Goal: Task Accomplishment & Management: Manage account settings

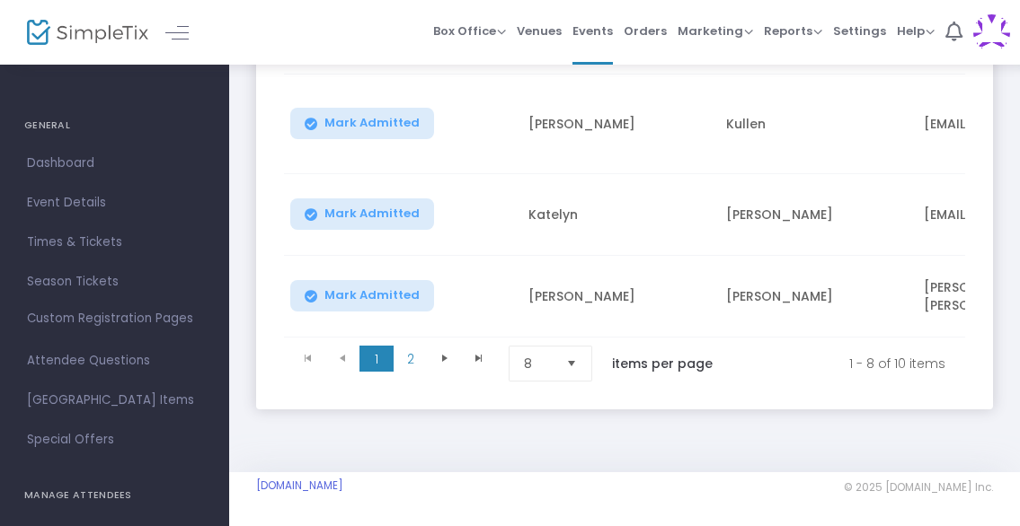
scroll to position [889, 0]
click at [410, 349] on span "2" at bounding box center [411, 359] width 34 height 27
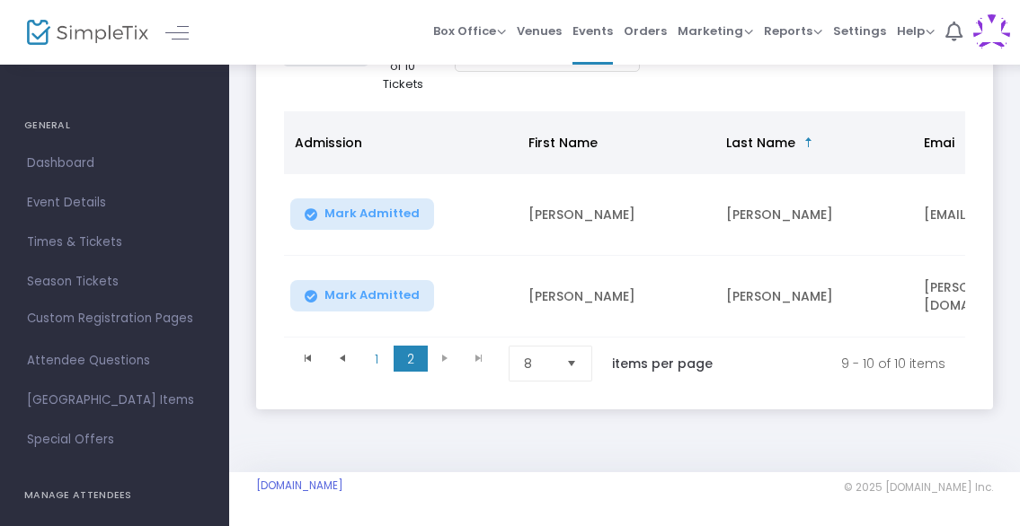
scroll to position [362, 0]
click at [377, 356] on span "1" at bounding box center [376, 359] width 34 height 27
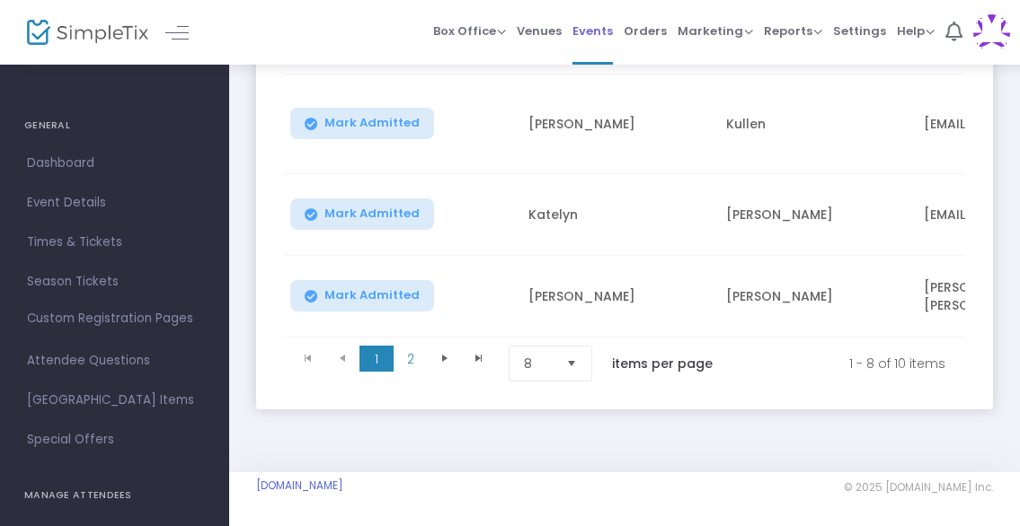
scroll to position [889, 0]
click at [411, 354] on span "2" at bounding box center [411, 359] width 34 height 27
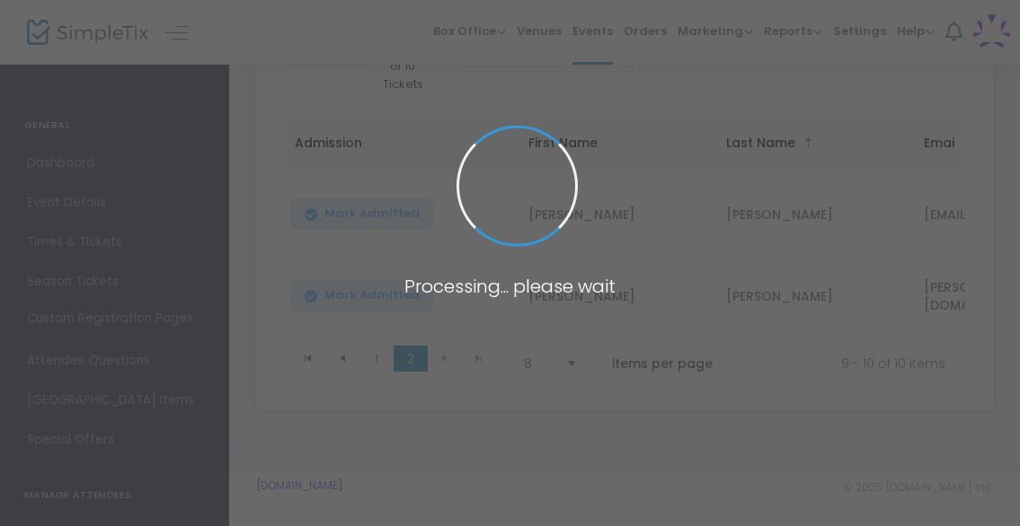
scroll to position [362, 0]
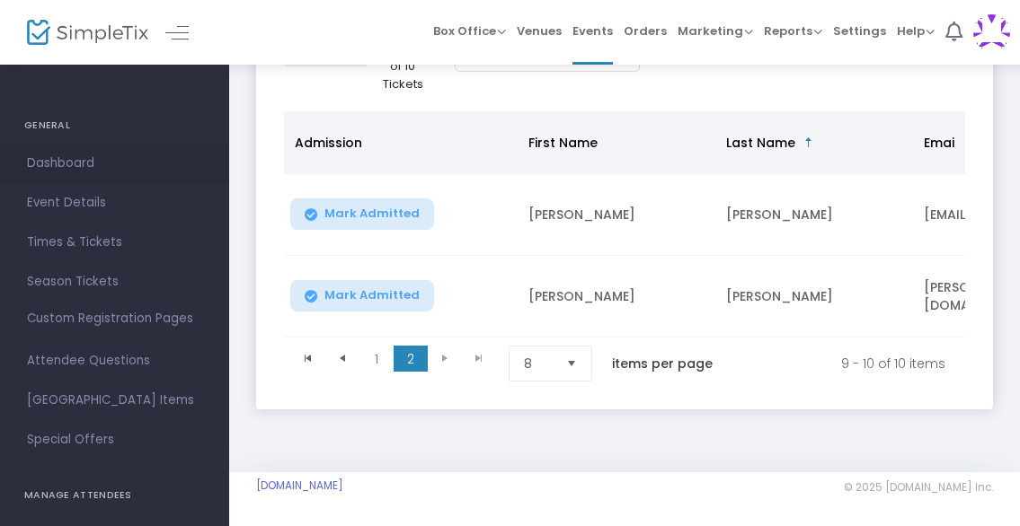
click at [66, 165] on span "Dashboard" at bounding box center [114, 163] width 175 height 23
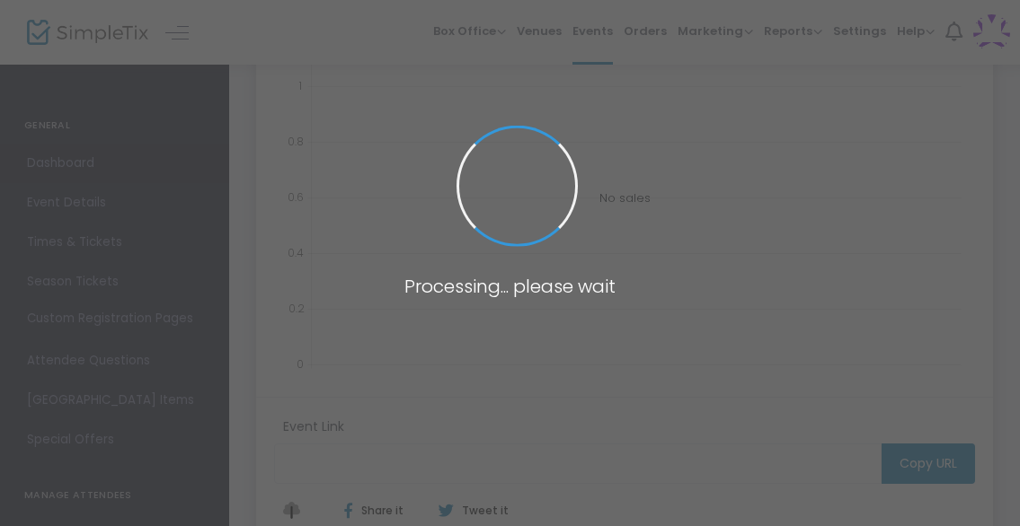
type input "https://www.simpletix.com/e/align-keynote-experience-tickets-201120"
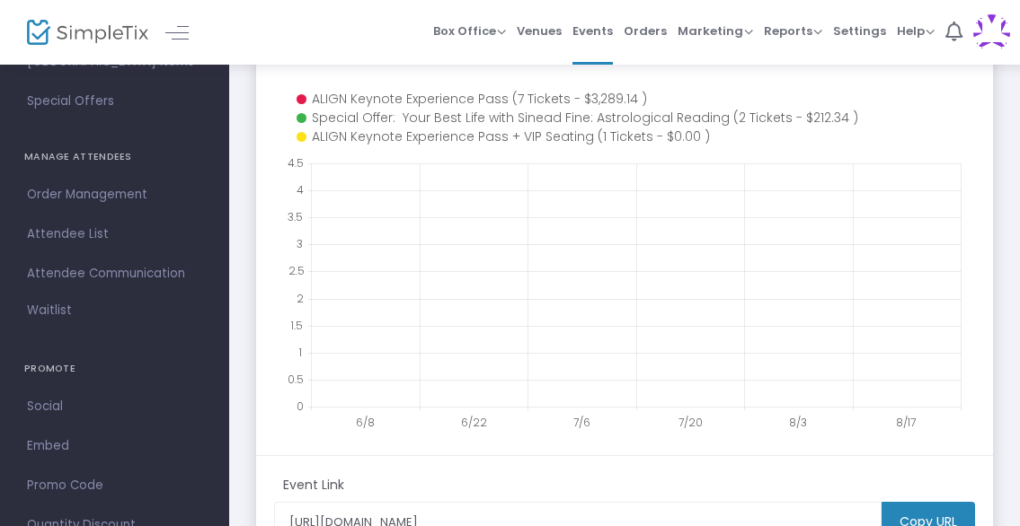
scroll to position [375, 0]
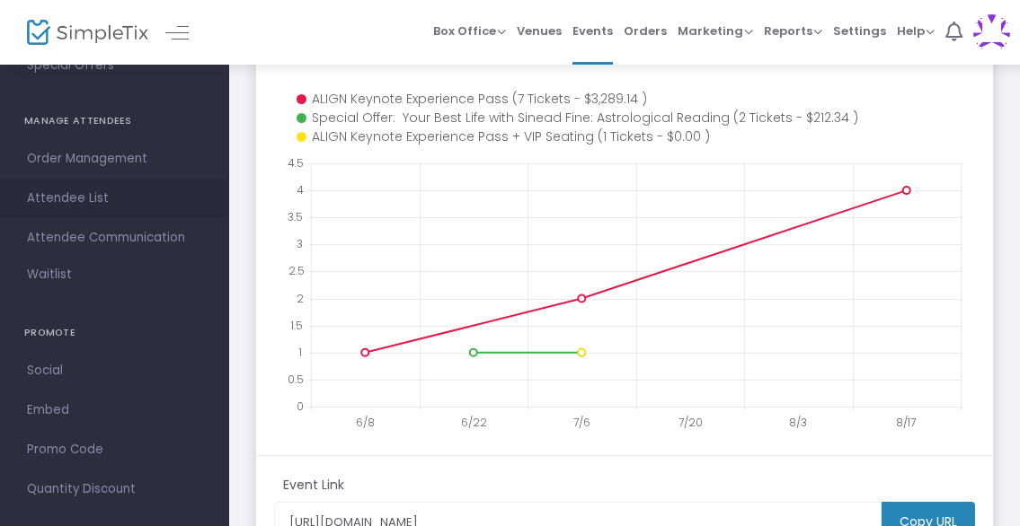
click at [66, 198] on span "Attendee List" at bounding box center [114, 198] width 175 height 23
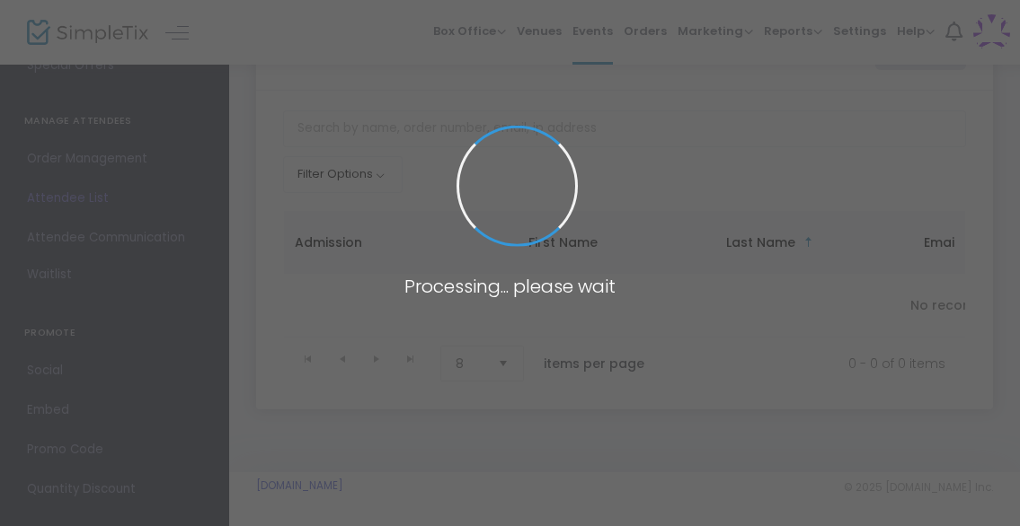
scroll to position [84, 0]
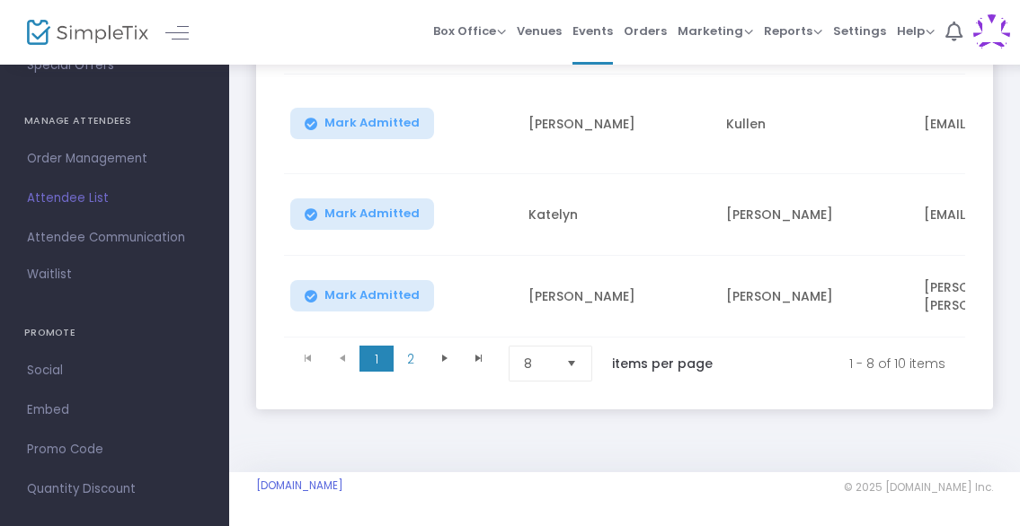
scroll to position [889, 0]
click at [411, 351] on span "2" at bounding box center [411, 359] width 34 height 27
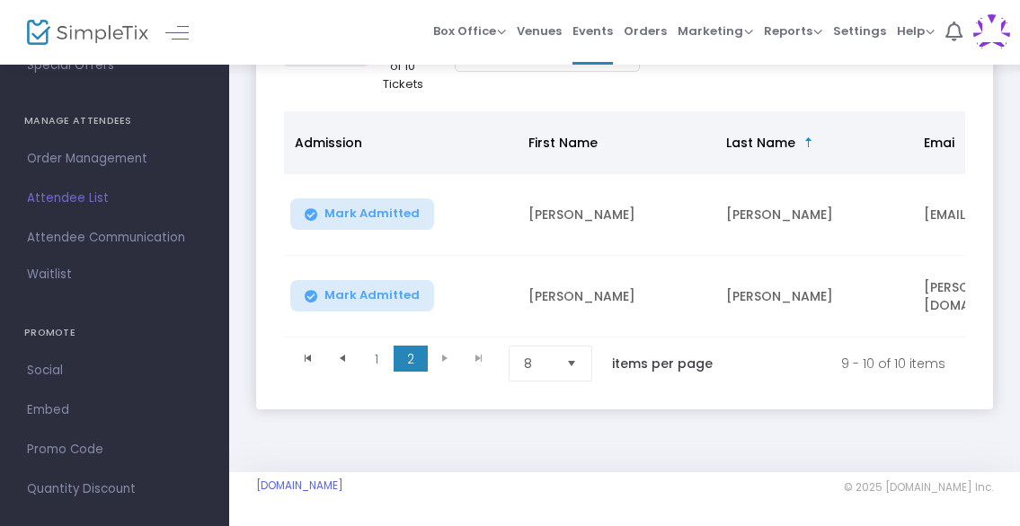
scroll to position [362, 0]
